Goal: Information Seeking & Learning: Understand process/instructions

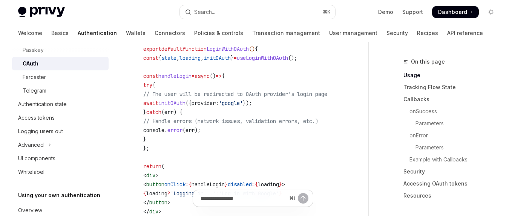
scroll to position [128, 0]
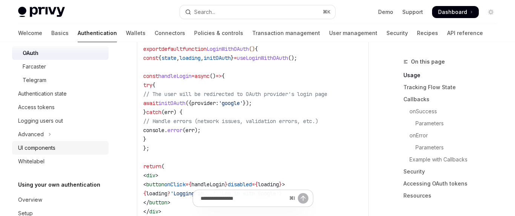
click at [64, 147] on div "UI components" at bounding box center [61, 148] width 86 height 9
type textarea "*"
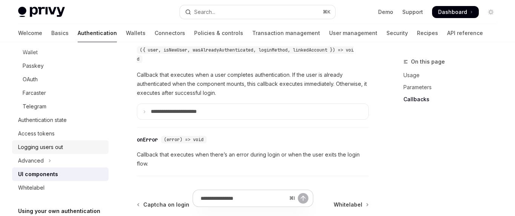
scroll to position [77, 0]
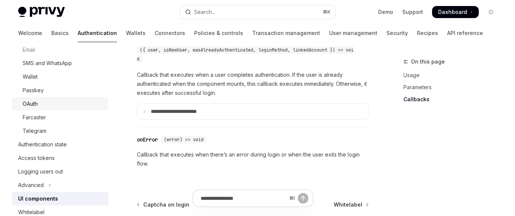
click at [43, 102] on div "OAuth" at bounding box center [63, 103] width 81 height 9
click at [83, 106] on div "OAuth" at bounding box center [63, 103] width 81 height 9
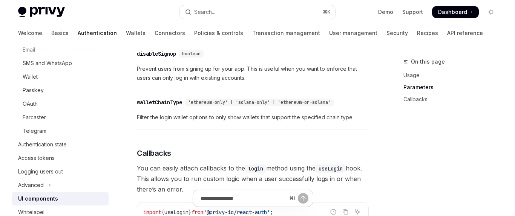
scroll to position [797, 0]
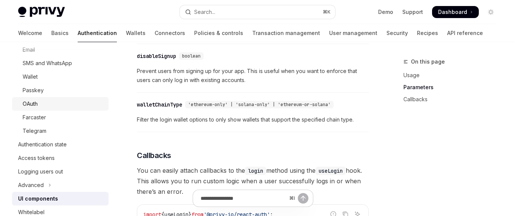
click at [64, 102] on div "OAuth" at bounding box center [63, 103] width 81 height 9
click at [66, 106] on div "OAuth" at bounding box center [63, 103] width 81 height 9
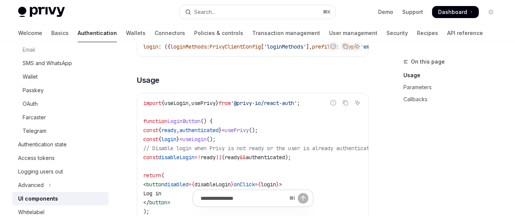
scroll to position [478, 0]
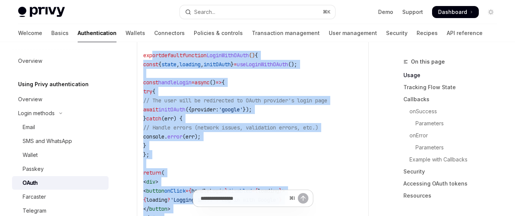
scroll to position [511, 0]
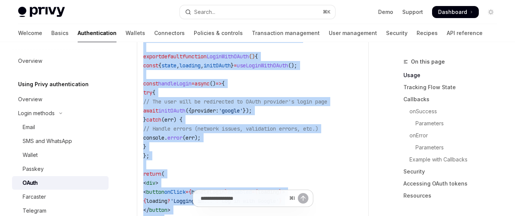
drag, startPoint x: 150, startPoint y: 177, endPoint x: 144, endPoint y: 52, distance: 124.5
click at [144, 52] on code "import { useLoginWithOAuth } from '@privy-io/react-auth' ; export default funct…" at bounding box center [252, 138] width 219 height 208
copy code "import { useLoginWithOAuth } from '@privy-io/react-auth' ; export default funct…"
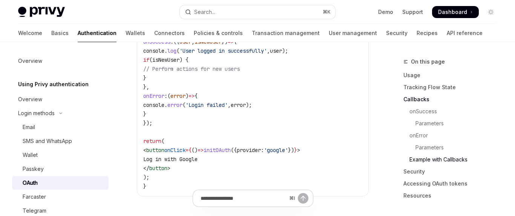
scroll to position [1463, 0]
click at [149, 90] on span "}," at bounding box center [146, 86] width 6 height 7
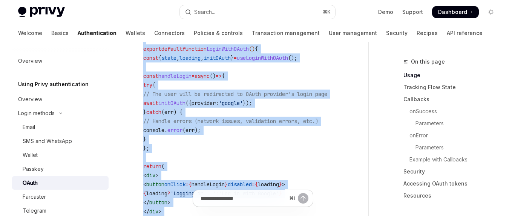
scroll to position [518, 0]
drag, startPoint x: 157, startPoint y: 184, endPoint x: 142, endPoint y: 46, distance: 138.4
click at [142, 46] on div "import { useLoginWithOAuth } from '@privy-io/react-auth' ; export default funct…" at bounding box center [252, 130] width 231 height 219
copy code "import { useLoginWithOAuth } from '@privy-io/react-auth' ; export default funct…"
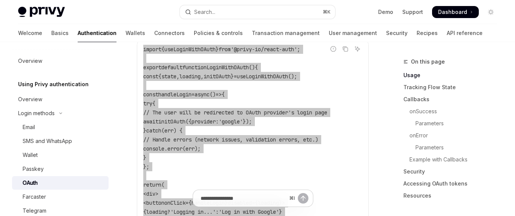
scroll to position [503, 0]
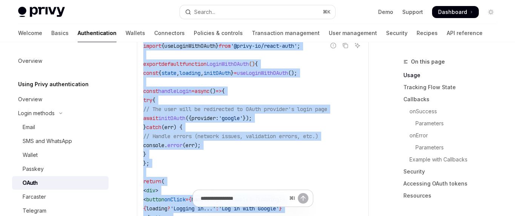
click at [196, 140] on span "// Handle errors (network issues, validation errors, etc.)" at bounding box center [230, 136] width 175 height 7
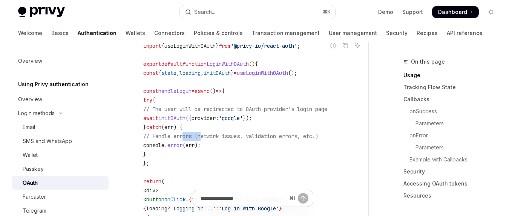
click at [196, 140] on span "// Handle errors (network issues, validation errors, etc.)" at bounding box center [230, 136] width 175 height 7
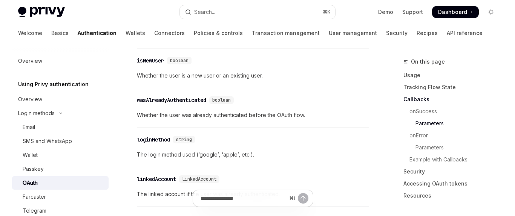
scroll to position [1086, 0]
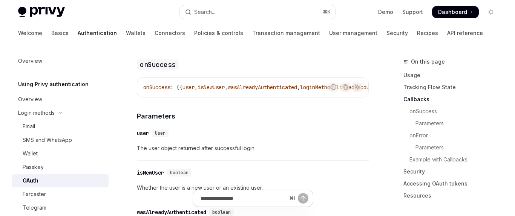
scroll to position [1034, 0]
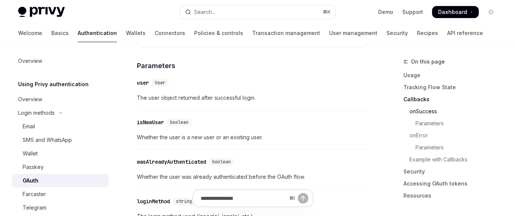
click at [174, 107] on div "​ user User The user object returned after successful login." at bounding box center [253, 93] width 232 height 36
click at [162, 86] on span "User" at bounding box center [160, 83] width 11 height 6
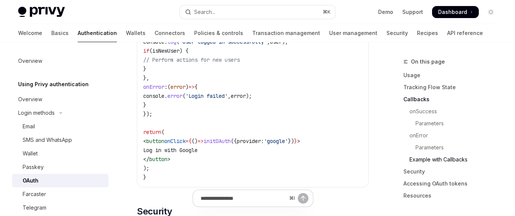
scroll to position [1532, 0]
